Goal: Task Accomplishment & Management: Complete application form

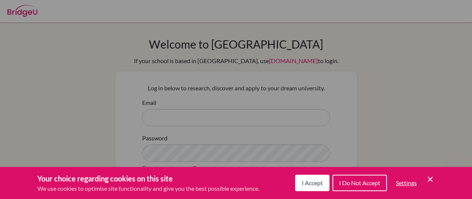
click at [429, 179] on icon "Cookie Control Close Icon" at bounding box center [430, 179] width 9 height 9
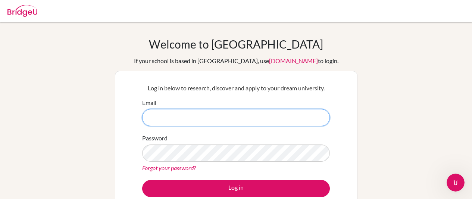
click at [203, 118] on input "Email" at bounding box center [236, 117] width 188 height 17
click at [178, 151] on form "Email counsellor.tmz@chennaipublicschool.com Password Forgot your password? Log…" at bounding box center [236, 147] width 188 height 99
type input "counsellor.tmz@chennaipublicschool.com"
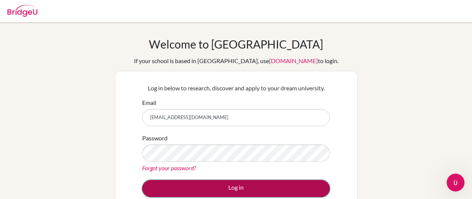
click at [201, 184] on button "Log in" at bounding box center [236, 188] width 188 height 17
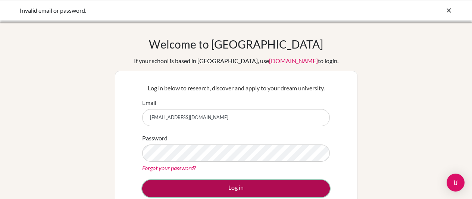
click at [214, 191] on button "Log in" at bounding box center [236, 188] width 188 height 17
click at [276, 182] on button "Log in" at bounding box center [236, 188] width 188 height 17
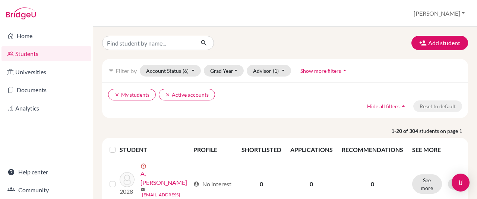
click at [235, 70] on button "Grad Year" at bounding box center [224, 71] width 40 height 12
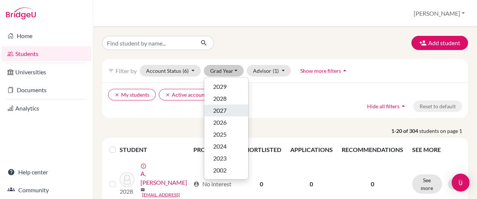
click at [227, 107] on div "2027" at bounding box center [226, 110] width 26 height 9
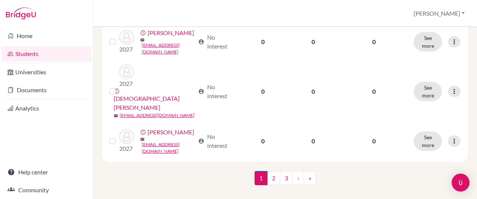
scroll to position [903, 0]
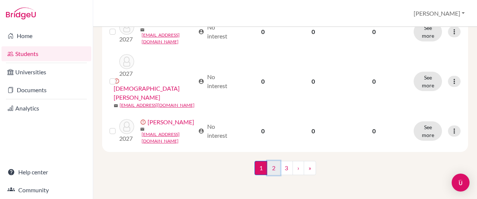
click at [271, 169] on link "2" at bounding box center [273, 168] width 13 height 14
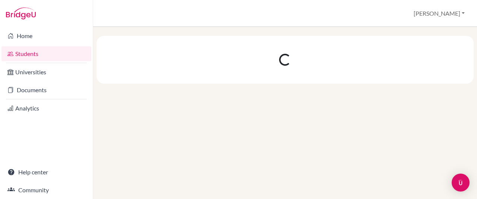
scroll to position [0, 0]
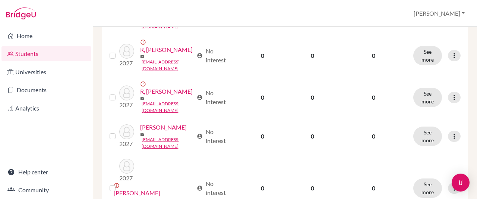
scroll to position [859, 0]
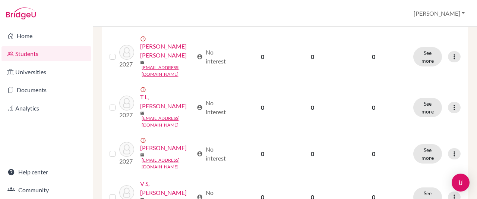
scroll to position [701, 0]
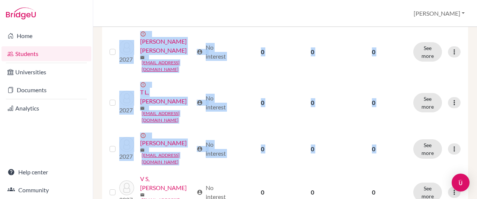
drag, startPoint x: 463, startPoint y: 157, endPoint x: 459, endPoint y: 161, distance: 5.5
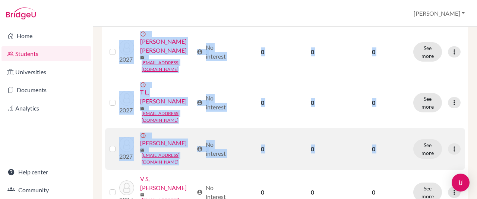
click at [411, 160] on td "See more Edit student Send Message Resend invite email" at bounding box center [437, 149] width 56 height 42
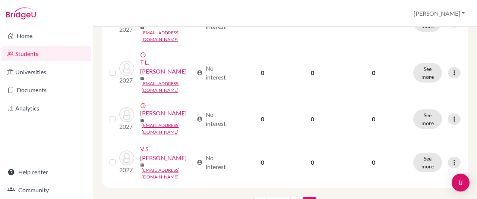
scroll to position [746, 0]
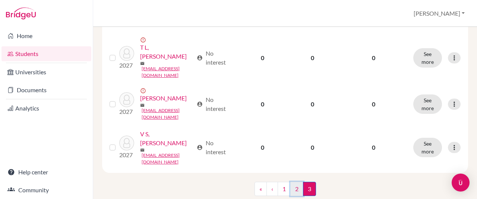
click at [292, 187] on link "2" at bounding box center [297, 189] width 13 height 14
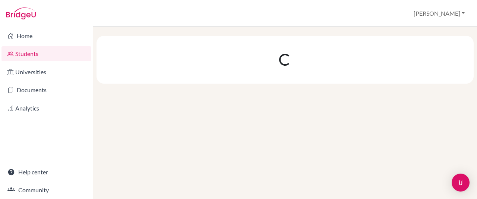
scroll to position [0, 0]
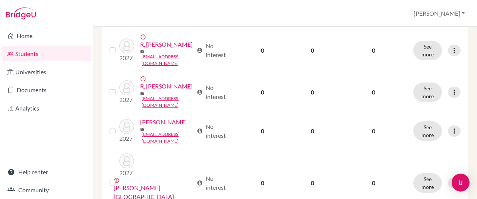
scroll to position [859, 0]
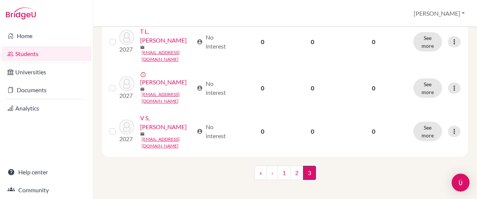
scroll to position [762, 0]
click at [255, 168] on link "«" at bounding box center [261, 172] width 12 height 14
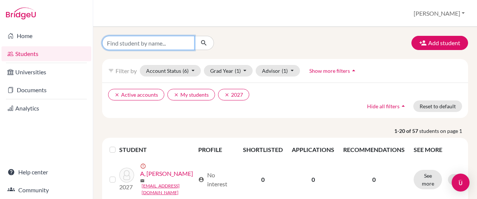
click at [179, 42] on input "Find student by name..." at bounding box center [148, 43] width 93 height 14
type input "[PERSON_NAME]"
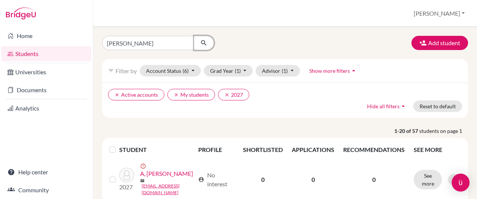
click at [205, 43] on icon "submit" at bounding box center [203, 42] width 7 height 7
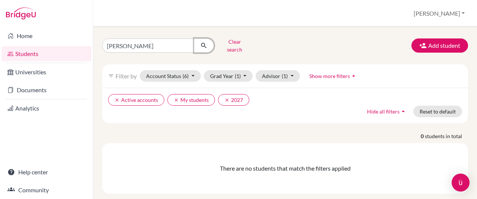
click at [202, 42] on icon "submit" at bounding box center [203, 45] width 7 height 7
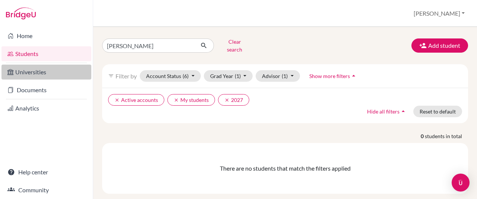
click at [39, 75] on link "Universities" at bounding box center [46, 72] width 90 height 15
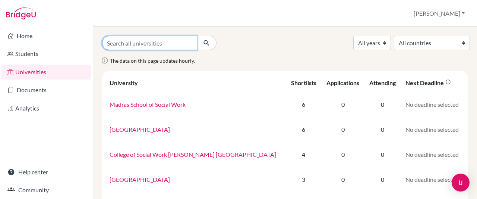
click at [112, 40] on input "Search all universities" at bounding box center [149, 43] width 95 height 14
type input "[PERSON_NAME][GEOGRAPHIC_DATA] [GEOGRAPHIC_DATA]"
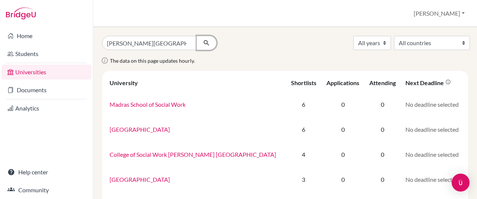
click at [207, 43] on icon "submit" at bounding box center [206, 42] width 7 height 7
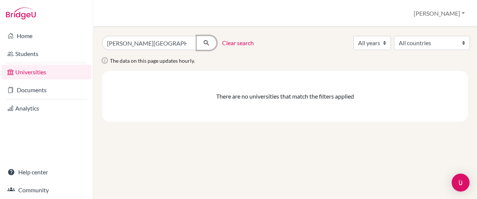
click at [207, 43] on icon "submit" at bounding box center [206, 42] width 7 height 7
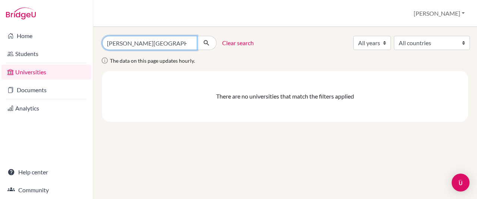
click at [181, 45] on input "[PERSON_NAME][GEOGRAPHIC_DATA] [GEOGRAPHIC_DATA]" at bounding box center [149, 43] width 95 height 14
click at [177, 45] on input "[PERSON_NAME][GEOGRAPHIC_DATA] [GEOGRAPHIC_DATA]" at bounding box center [149, 43] width 95 height 14
type input "C"
type input "[GEOGRAPHIC_DATA]"
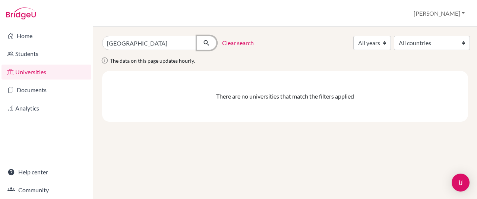
click at [207, 41] on icon "submit" at bounding box center [206, 42] width 7 height 7
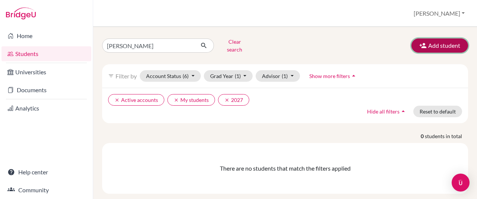
click at [429, 41] on button "Add student" at bounding box center [440, 45] width 57 height 14
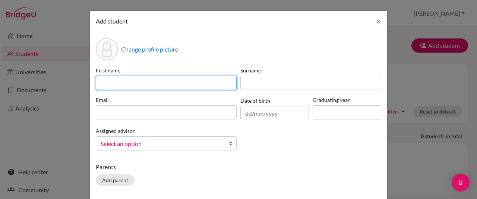
click at [100, 87] on input at bounding box center [166, 83] width 141 height 14
type input "sanjay"
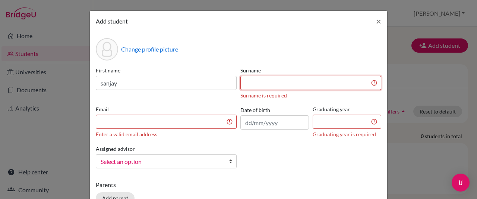
click at [257, 82] on input at bounding box center [311, 83] width 141 height 14
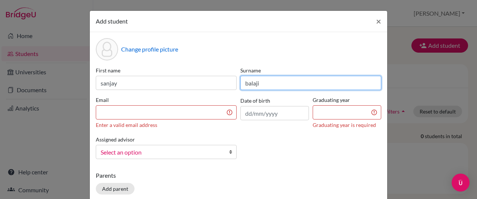
type input "balaji"
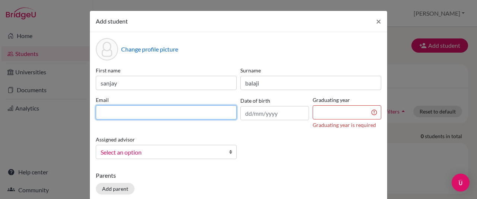
click at [148, 110] on input at bounding box center [166, 112] width 141 height 14
type input "[EMAIL_ADDRESS][DOMAIN_NAME]"
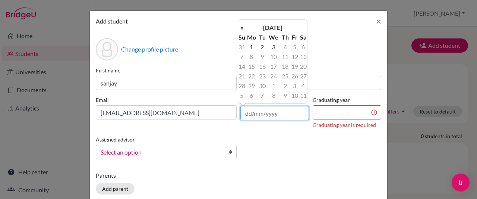
click at [244, 116] on input "text" at bounding box center [275, 113] width 69 height 14
click at [275, 114] on input "28" at bounding box center [275, 113] width 69 height 14
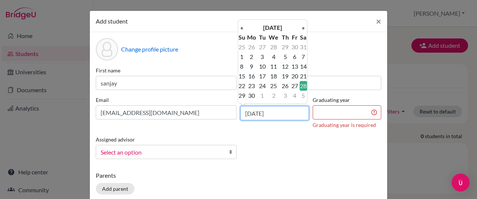
type input "[DATE]"
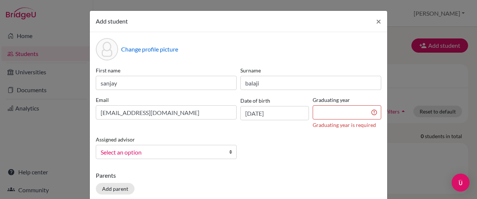
click at [344, 120] on div "Graduating year Graduating year is required" at bounding box center [347, 112] width 72 height 33
click at [338, 107] on input at bounding box center [347, 112] width 69 height 14
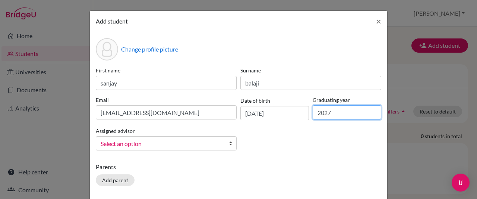
type input "2027"
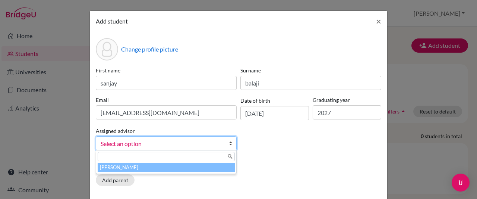
click at [191, 143] on span "Select an option" at bounding box center [162, 144] width 122 height 10
click at [187, 167] on li "[PERSON_NAME]" at bounding box center [166, 167] width 137 height 9
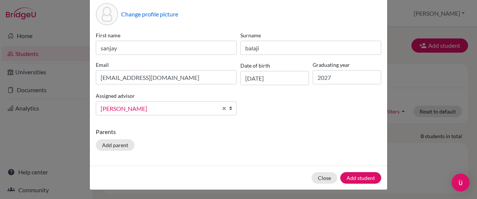
scroll to position [37, 0]
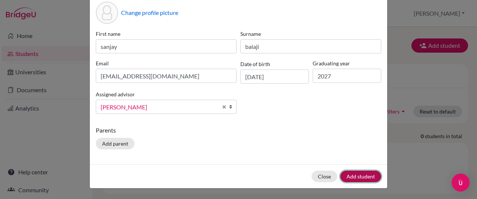
click at [368, 175] on button "Add student" at bounding box center [361, 176] width 41 height 12
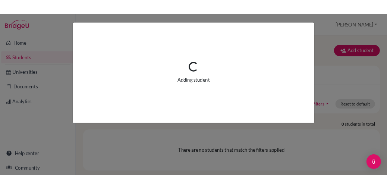
scroll to position [0, 0]
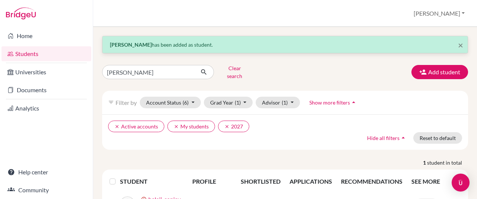
click at [368, 175] on th "RECOMMENDATIONS" at bounding box center [372, 181] width 70 height 18
